Goal: Information Seeking & Learning: Find contact information

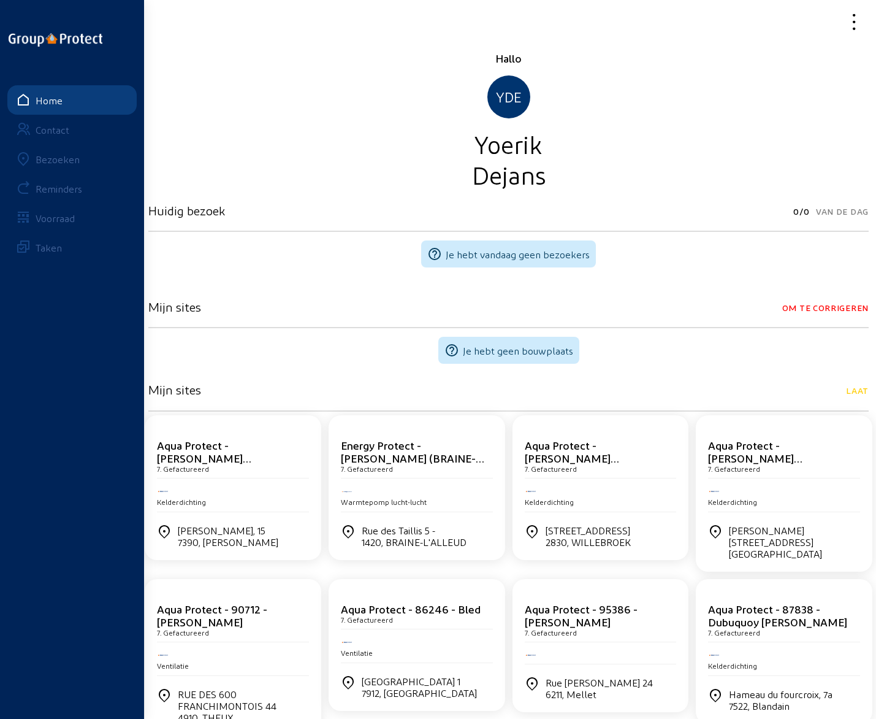
click at [65, 163] on div "Bezoeken" at bounding box center [58, 159] width 44 height 12
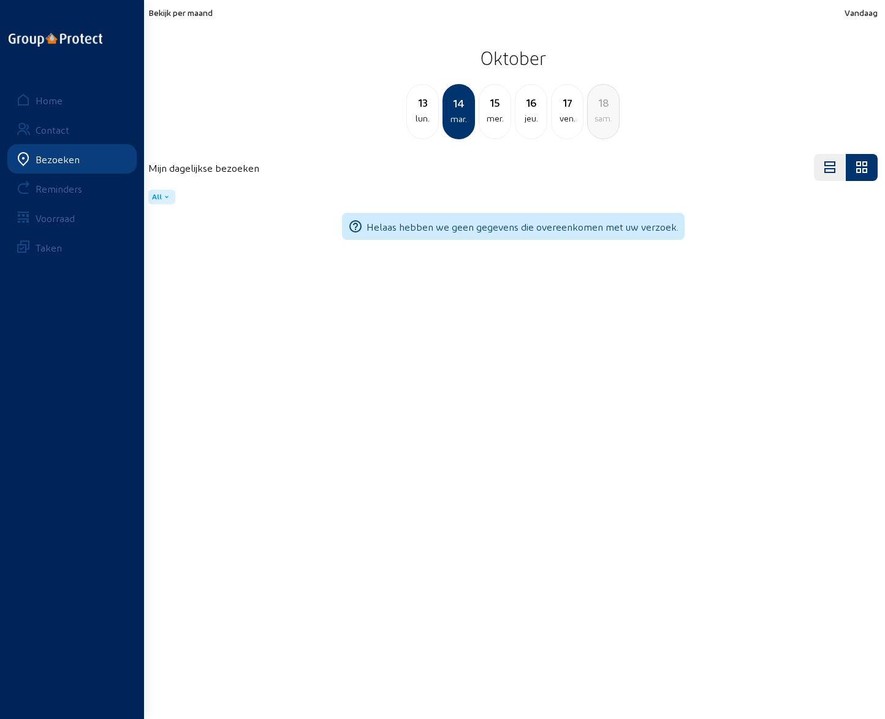
click at [426, 107] on div "13" at bounding box center [422, 102] width 31 height 17
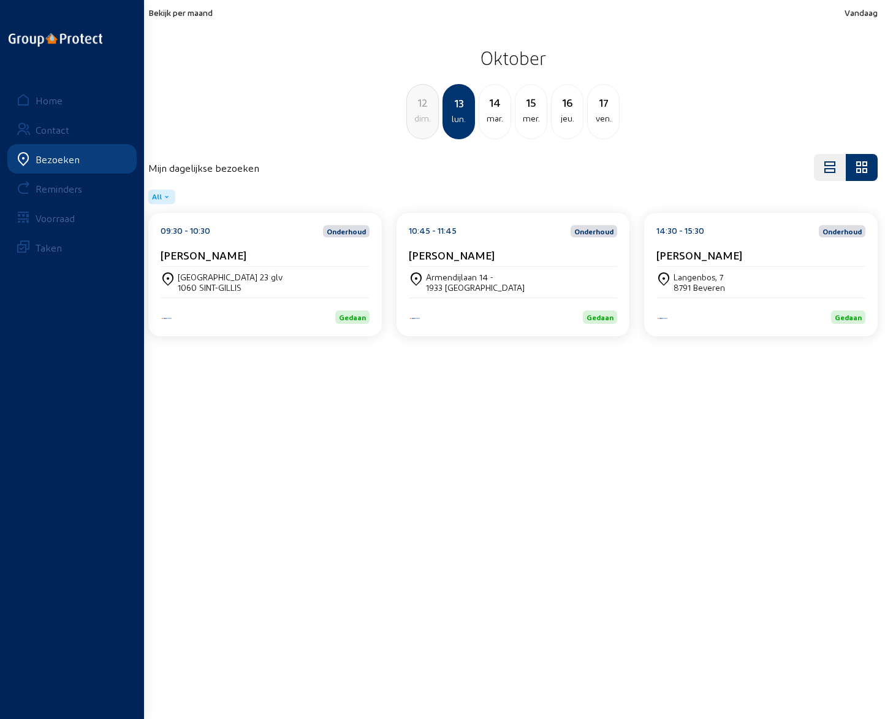
click at [210, 268] on div "[STREET_ADDRESS]" at bounding box center [265, 282] width 209 height 31
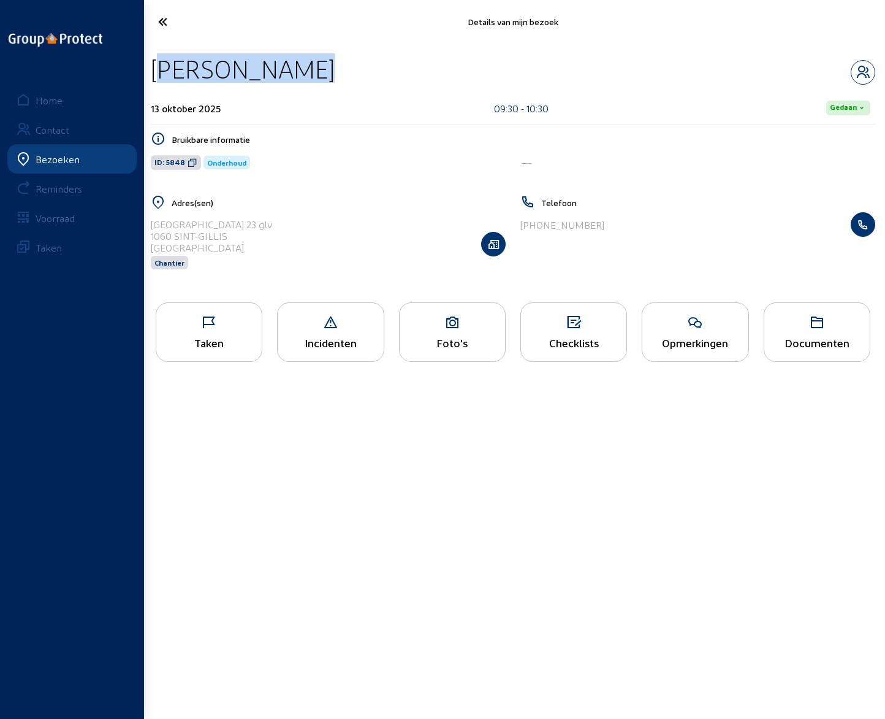
drag, startPoint x: 154, startPoint y: 65, endPoint x: 337, endPoint y: 74, distance: 183.5
click at [337, 74] on div "[PERSON_NAME]" at bounding box center [513, 68] width 725 height 31
copy div "[PERSON_NAME]"
drag, startPoint x: 150, startPoint y: 222, endPoint x: 258, endPoint y: 227, distance: 108.6
click at [258, 227] on div "Adres(sen) [STREET_ADDRESS] Chantier" at bounding box center [328, 240] width 370 height 90
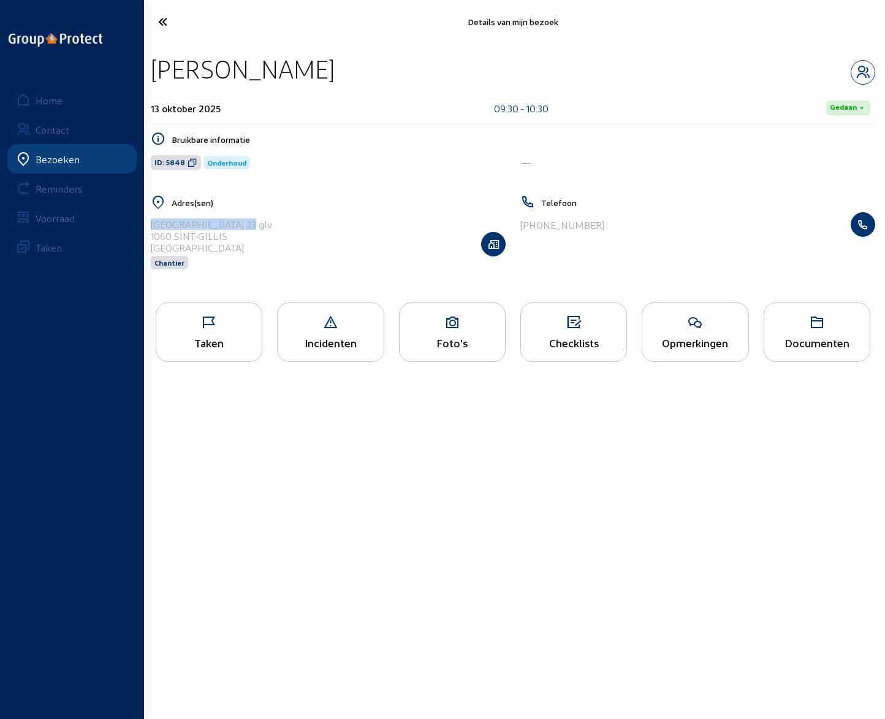
copy div "[GEOGRAPHIC_DATA] 23 glv"
drag, startPoint x: 527, startPoint y: 227, endPoint x: 625, endPoint y: 224, distance: 98.1
click at [625, 224] on div "[PHONE_NUMBER]" at bounding box center [698, 224] width 355 height 25
copy div "32 470 63 06 65"
click at [860, 70] on icon "button" at bounding box center [863, 72] width 23 height 15
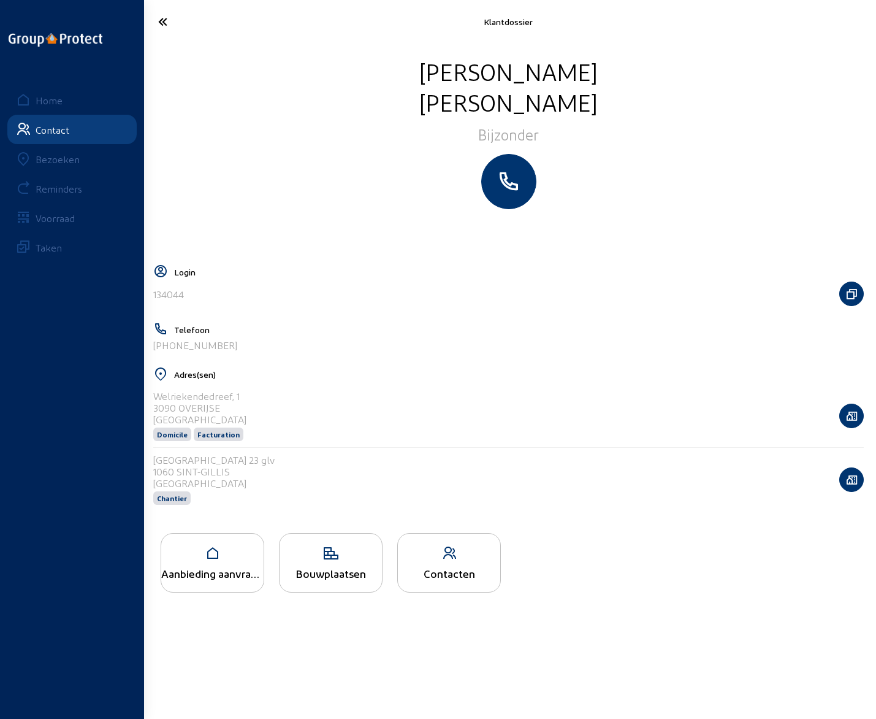
click at [158, 21] on icon at bounding box center [202, 21] width 101 height 21
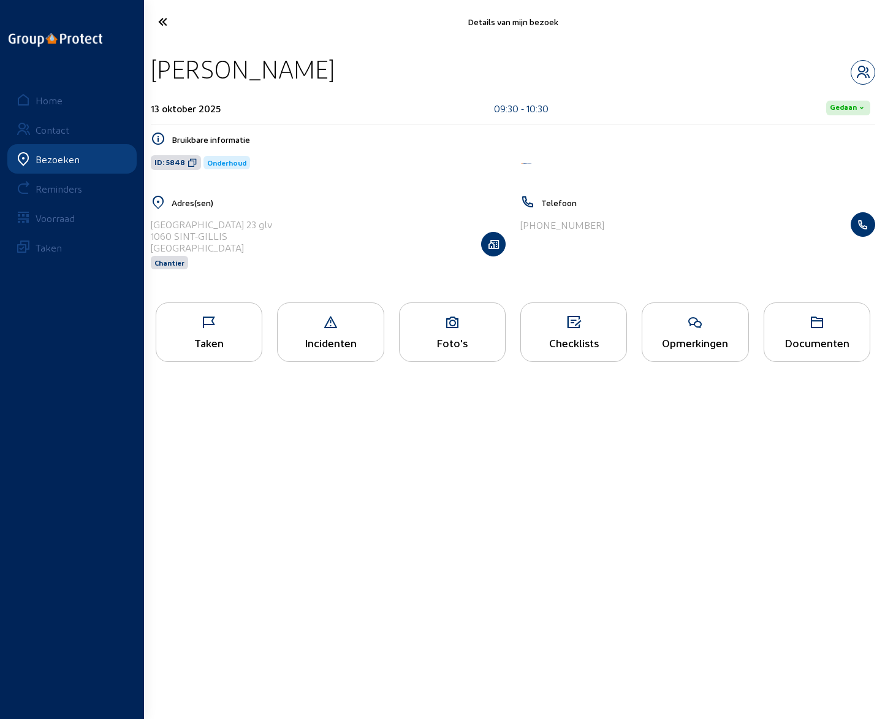
click at [164, 24] on icon at bounding box center [203, 21] width 102 height 21
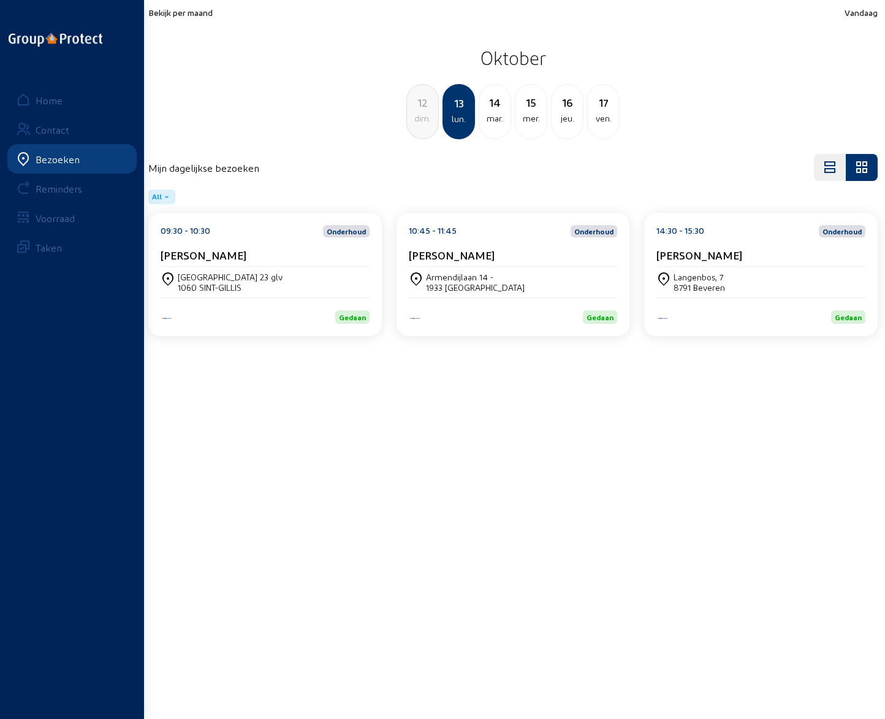
click at [479, 256] on cam-card-title "[PERSON_NAME]" at bounding box center [452, 254] width 86 height 13
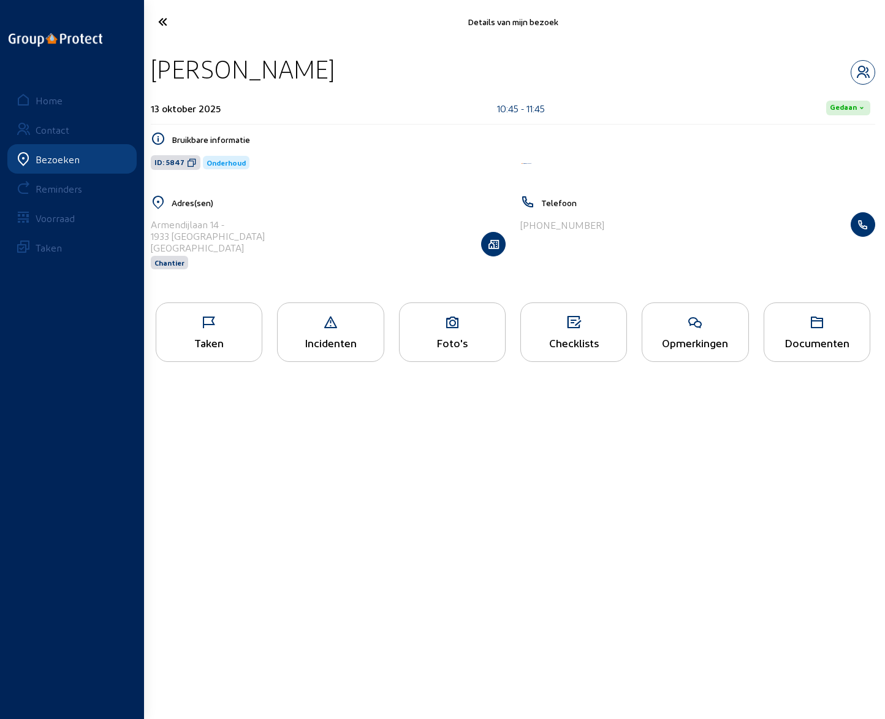
drag, startPoint x: 153, startPoint y: 67, endPoint x: 327, endPoint y: 72, distance: 174.2
click at [327, 72] on div "[PERSON_NAME]" at bounding box center [243, 68] width 184 height 31
copy div "[PERSON_NAME]"
drag, startPoint x: 152, startPoint y: 224, endPoint x: 221, endPoint y: 224, distance: 69.3
click at [221, 224] on div "Armendijlaan 14 -" at bounding box center [208, 224] width 114 height 12
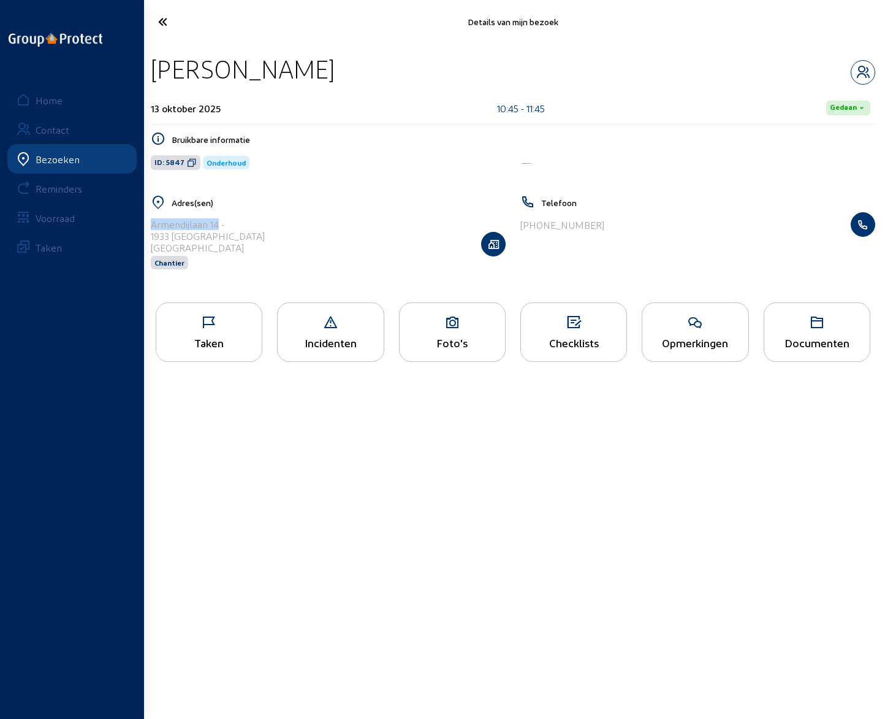
copy div "Armendijlaan 14"
drag, startPoint x: 525, startPoint y: 224, endPoint x: 638, endPoint y: 224, distance: 112.2
click at [638, 224] on div "[PHONE_NUMBER]" at bounding box center [698, 224] width 355 height 25
copy div "32 499 54 08 98"
click at [862, 71] on icon "button" at bounding box center [863, 72] width 23 height 15
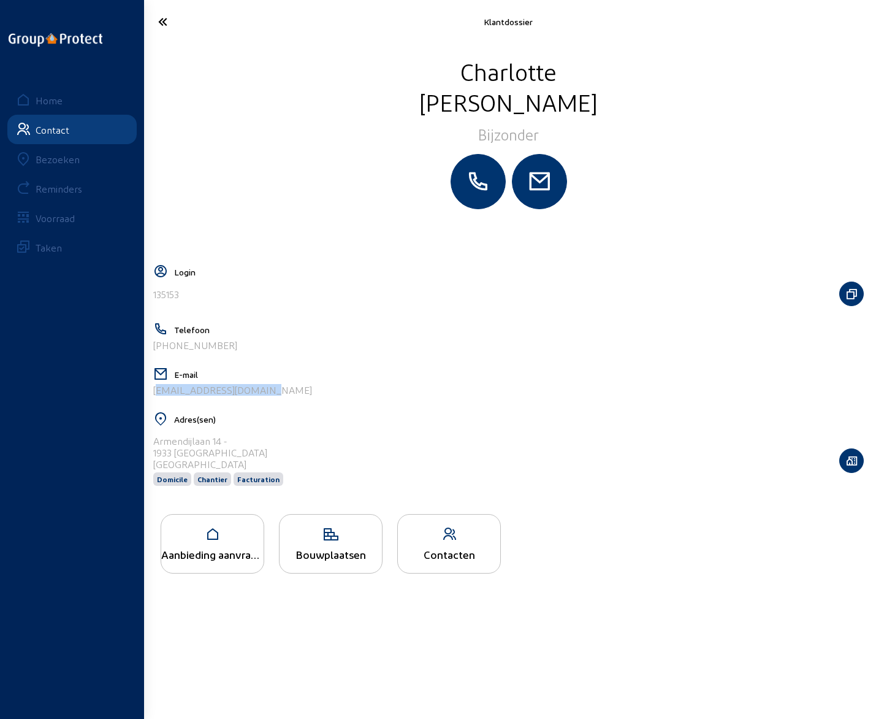
drag, startPoint x: 235, startPoint y: 393, endPoint x: 145, endPoint y: 394, distance: 90.1
click at [145, 394] on div "[PERSON_NAME] Login 135153 Telefoon [PHONE_NUMBER] E-mail [EMAIL_ADDRESS][DOMAI…" at bounding box center [508, 380] width 735 height 673
copy div "[EMAIL_ADDRESS][DOMAIN_NAME]"
click at [162, 20] on icon at bounding box center [202, 21] width 101 height 21
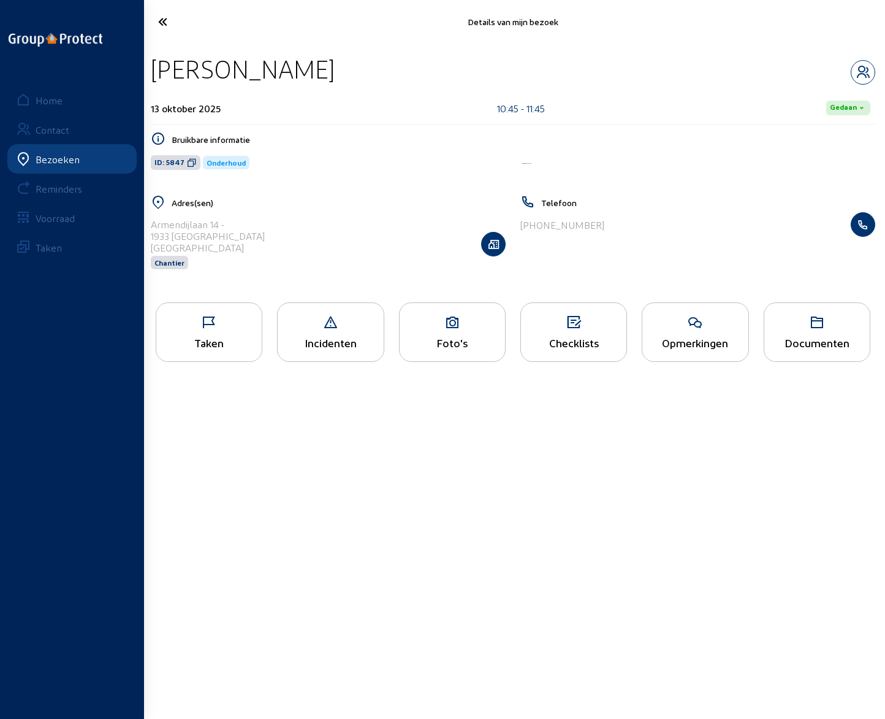
click at [673, 339] on div "Opmerkingen" at bounding box center [695, 342] width 105 height 13
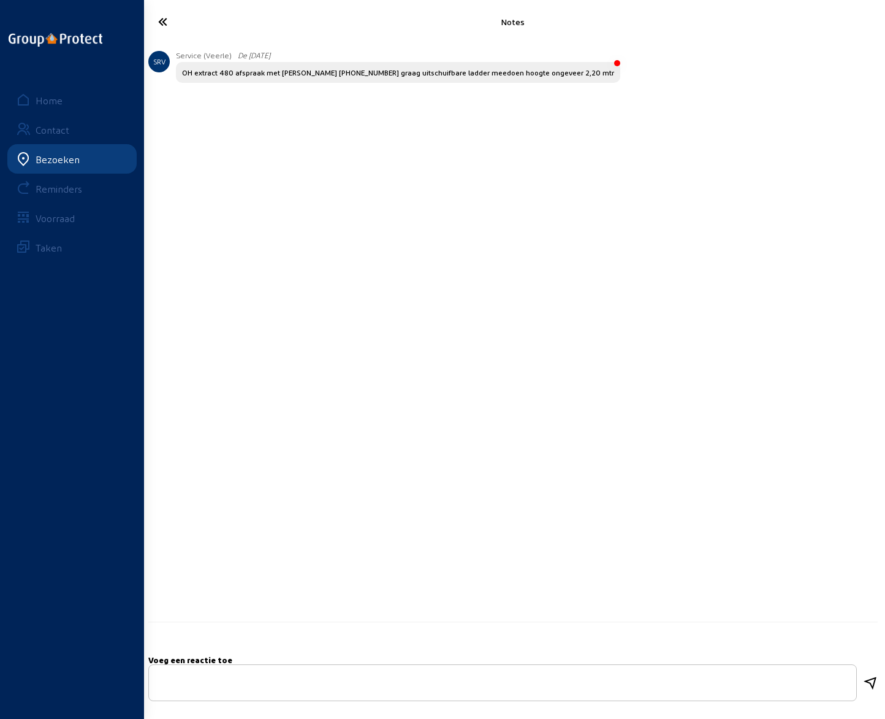
click at [167, 21] on icon at bounding box center [203, 21] width 102 height 21
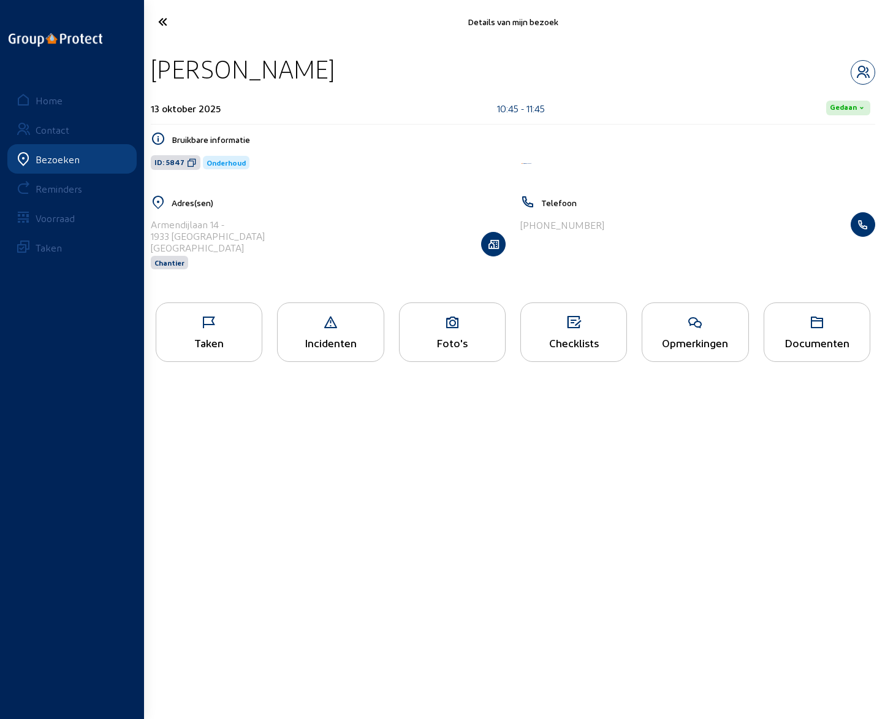
click at [165, 21] on icon at bounding box center [203, 21] width 102 height 21
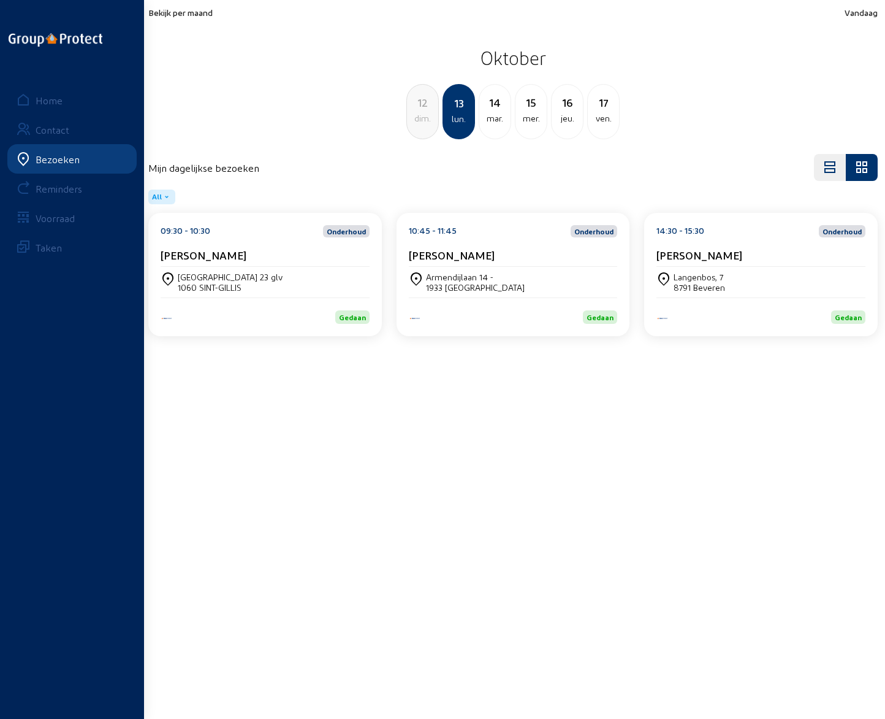
click at [686, 254] on cam-card-title "[PERSON_NAME]" at bounding box center [700, 254] width 86 height 13
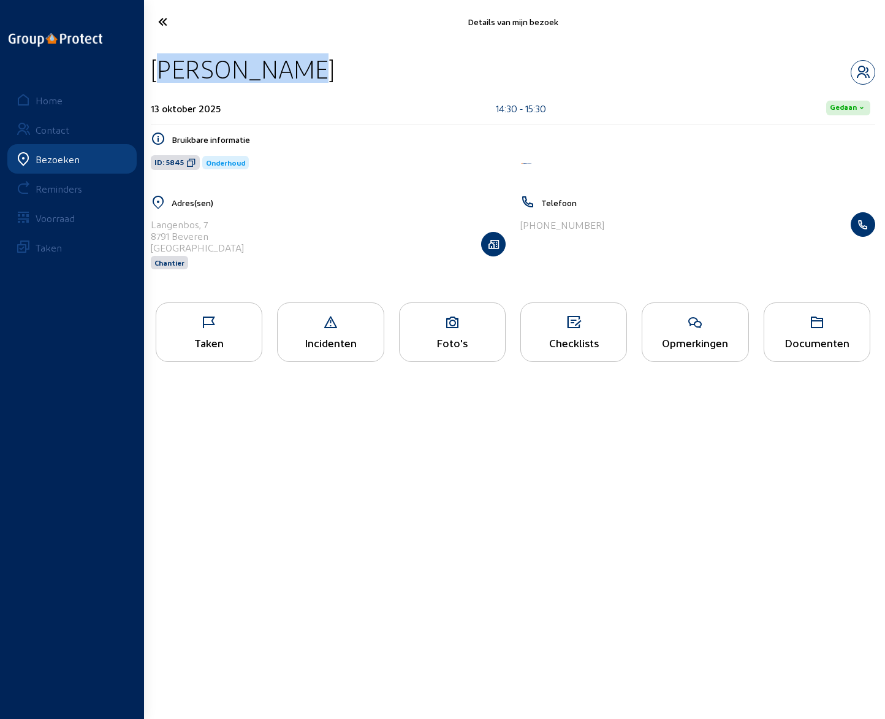
drag, startPoint x: 154, startPoint y: 66, endPoint x: 296, endPoint y: 73, distance: 142.4
click at [296, 73] on div "[PERSON_NAME]" at bounding box center [513, 68] width 725 height 31
copy div "[PERSON_NAME]"
drag, startPoint x: 150, startPoint y: 226, endPoint x: 236, endPoint y: 226, distance: 86.5
click at [236, 226] on div "Adres(sen) [STREET_ADDRESS] Chantier" at bounding box center [328, 240] width 370 height 90
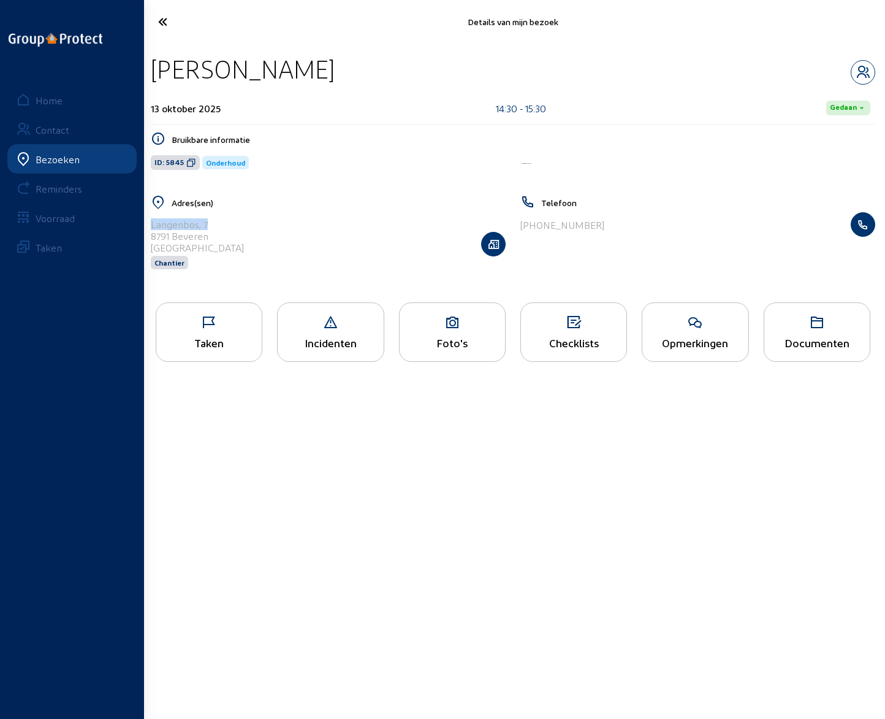
copy div "Langenbos, 7"
drag, startPoint x: 525, startPoint y: 223, endPoint x: 621, endPoint y: 223, distance: 95.7
click at [621, 223] on div "[PHONE_NUMBER]" at bounding box center [698, 224] width 355 height 25
copy div "32 475 23 79 92"
click at [865, 76] on icon "button" at bounding box center [863, 72] width 23 height 15
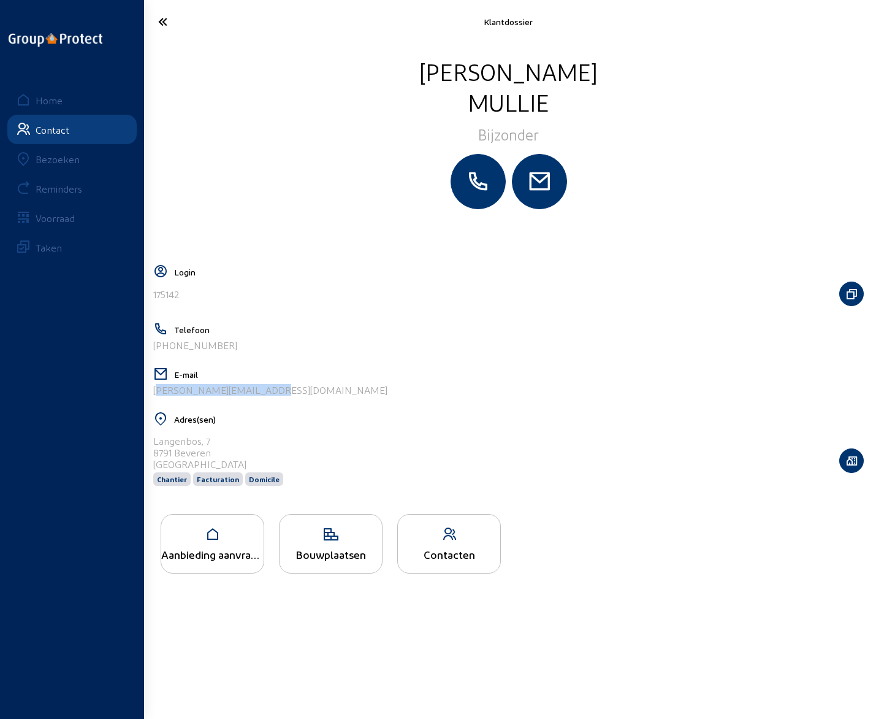
drag, startPoint x: 269, startPoint y: 394, endPoint x: 145, endPoint y: 401, distance: 124.1
click at [145, 401] on div "[PERSON_NAME] Login 175142 Telefoon [PHONE_NUMBER] E-mail [PERSON_NAME][EMAIL_A…" at bounding box center [508, 380] width 735 height 673
click at [160, 20] on icon at bounding box center [202, 21] width 101 height 21
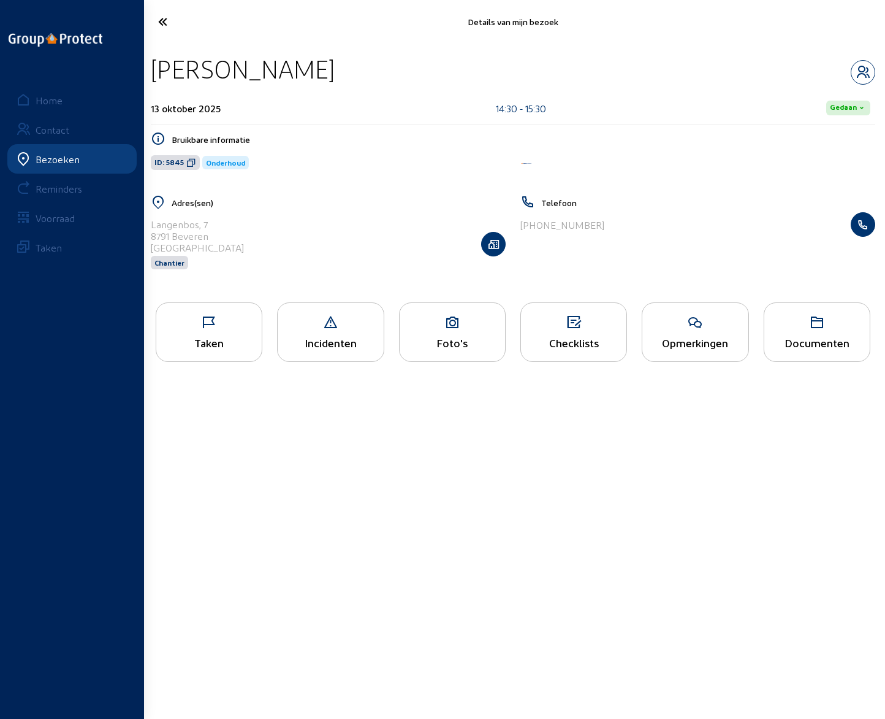
click at [690, 340] on div "Opmerkingen" at bounding box center [695, 342] width 105 height 13
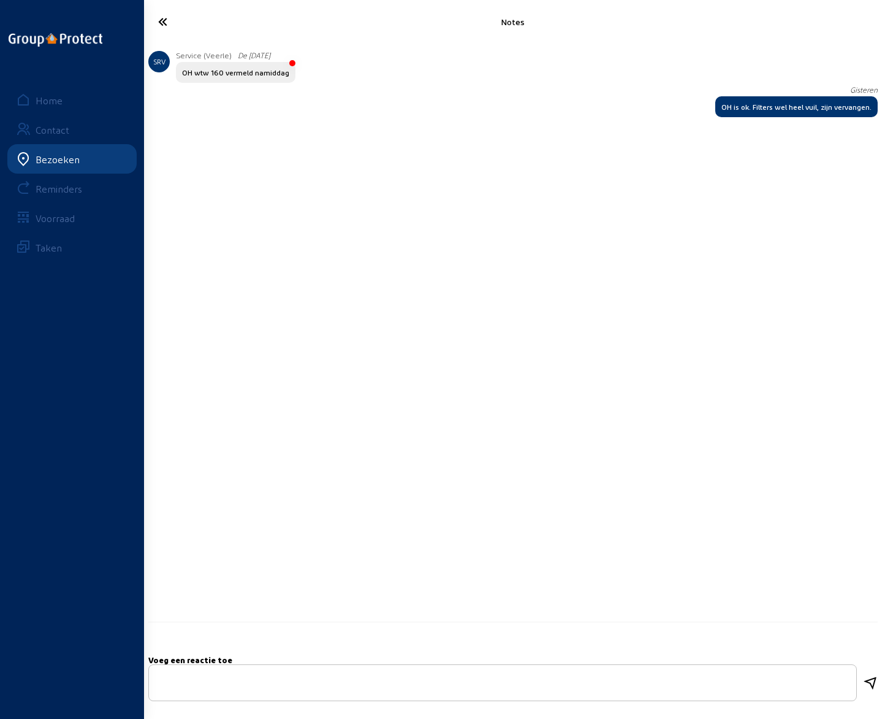
click at [164, 25] on icon at bounding box center [203, 21] width 102 height 21
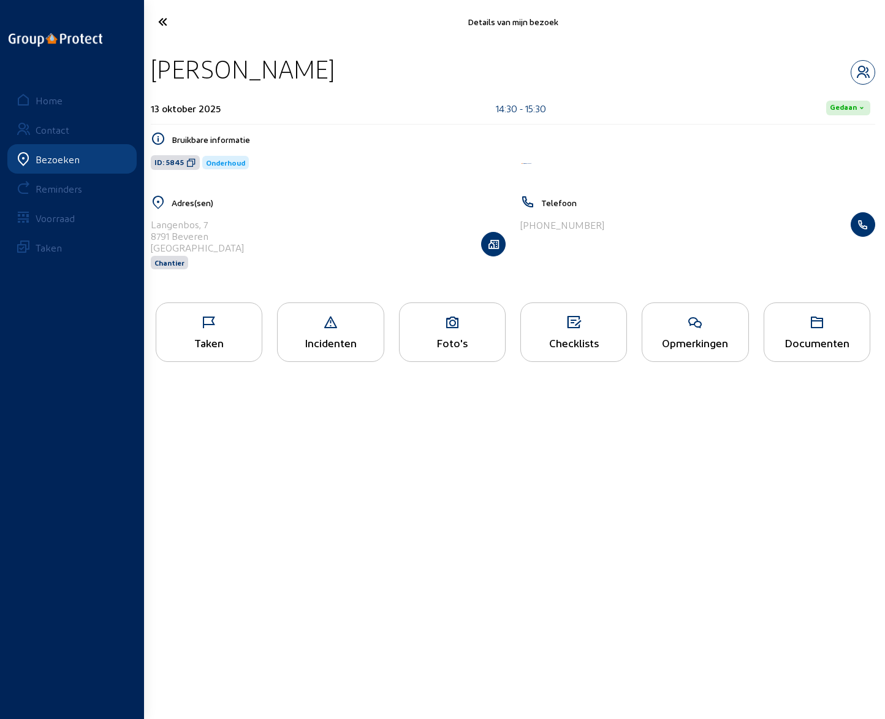
click at [53, 160] on div "Bezoeken" at bounding box center [58, 159] width 44 height 12
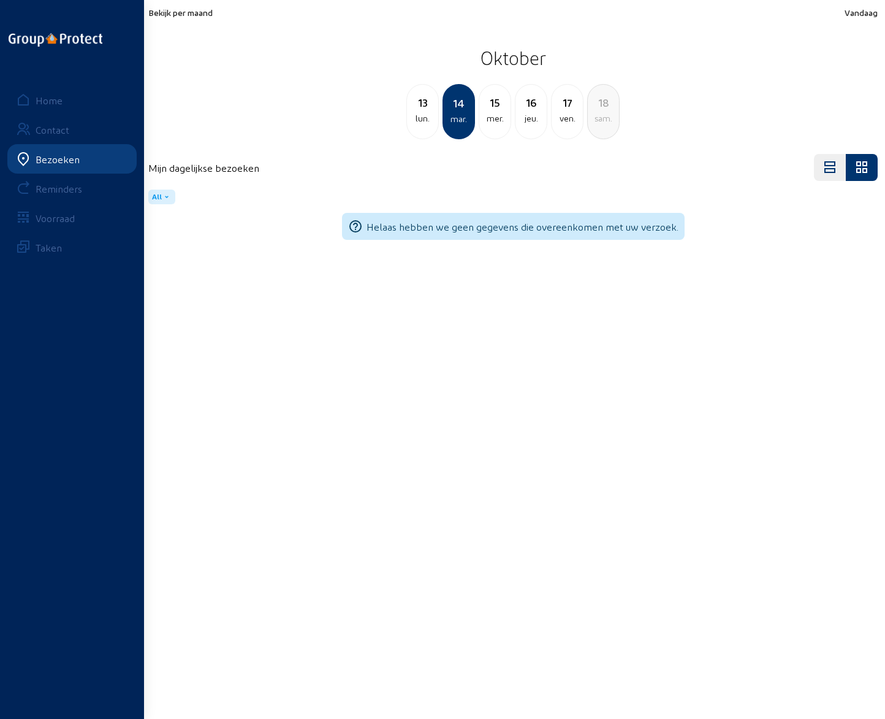
click at [185, 15] on span "Bekijk per maand" at bounding box center [180, 12] width 64 height 10
